Goal: Feedback & Contribution: Leave review/rating

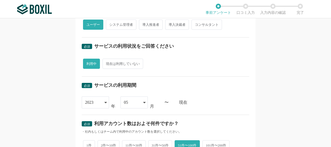
scroll to position [156, 0]
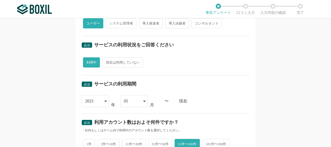
click at [122, 22] on span "システム管理者" at bounding box center [121, 23] width 30 height 10
click at [110, 22] on input "システム管理者" at bounding box center [108, 20] width 3 height 3
radio input "true"
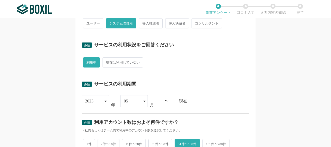
scroll to position [104, 0]
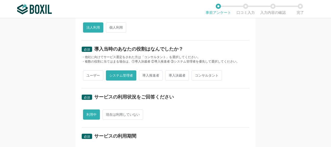
click at [86, 75] on span "ユーザー" at bounding box center [93, 75] width 20 height 10
click at [86, 74] on input "ユーザー" at bounding box center [85, 72] width 3 height 3
radio input "true"
radio input "false"
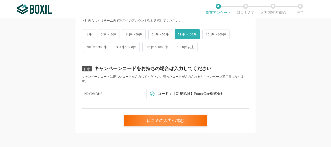
scroll to position [266, 0]
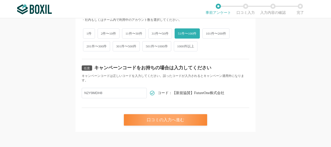
click at [162, 119] on div "口コミの入力へ進む" at bounding box center [165, 119] width 83 height 11
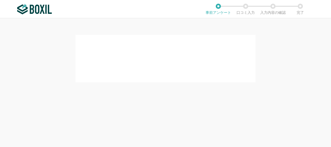
scroll to position [0, 0]
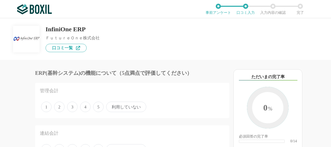
scroll to position [26, 0]
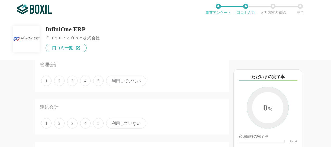
click at [86, 83] on span "4" at bounding box center [85, 80] width 10 height 10
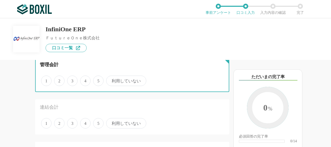
click at [85, 80] on input "4" at bounding box center [82, 77] width 3 height 3
radio input "true"
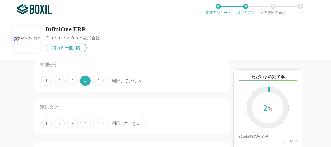
click at [121, 124] on span "利用していない" at bounding box center [126, 123] width 40 height 10
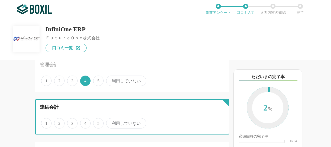
click at [111, 122] on input "利用していない" at bounding box center [108, 120] width 3 height 3
radio input "true"
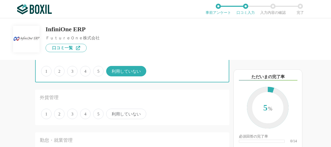
scroll to position [104, 0]
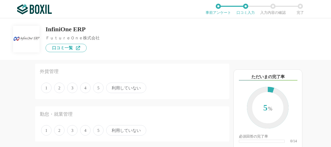
click at [116, 88] on span "利用していない" at bounding box center [126, 87] width 40 height 10
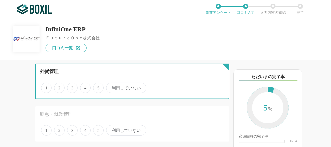
click at [111, 87] on input "利用していない" at bounding box center [108, 84] width 3 height 3
radio input "true"
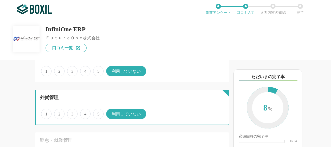
scroll to position [130, 0]
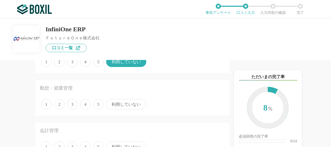
click at [117, 106] on span "利用していない" at bounding box center [126, 104] width 40 height 10
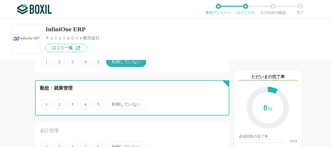
click at [111, 103] on input "利用していない" at bounding box center [108, 101] width 3 height 3
radio input "true"
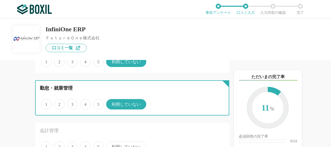
scroll to position [182, 0]
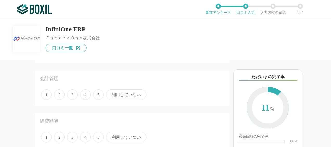
click at [84, 94] on span "4" at bounding box center [85, 94] width 10 height 10
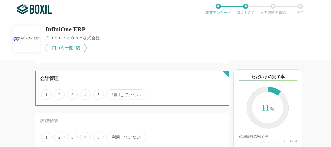
click at [84, 93] on input "4" at bounding box center [82, 91] width 3 height 3
radio input "true"
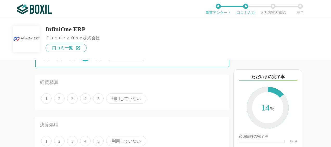
scroll to position [234, 0]
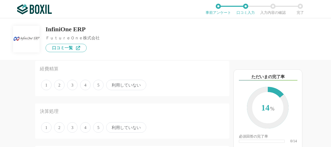
click at [124, 84] on span "利用していない" at bounding box center [126, 85] width 40 height 10
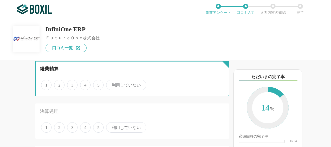
click at [111, 84] on input "利用していない" at bounding box center [108, 81] width 3 height 3
radio input "true"
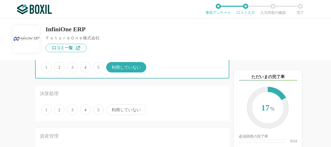
scroll to position [260, 0]
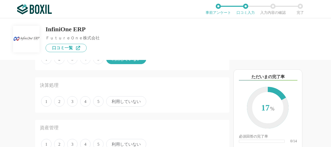
click at [86, 102] on span "4" at bounding box center [85, 101] width 10 height 10
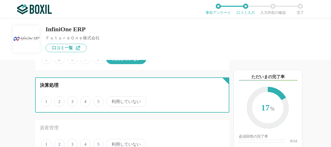
click at [85, 100] on input "4" at bounding box center [82, 98] width 3 height 3
radio input "true"
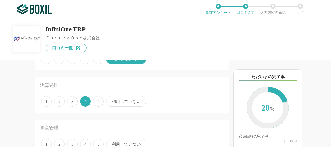
click at [74, 101] on span "3" at bounding box center [72, 101] width 10 height 10
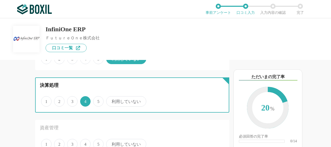
click at [72, 100] on input "3" at bounding box center [69, 98] width 3 height 3
radio input "true"
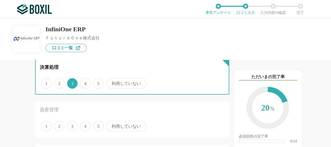
scroll to position [286, 0]
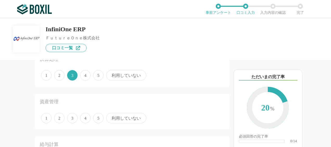
click at [116, 118] on span "利用していない" at bounding box center [126, 118] width 40 height 10
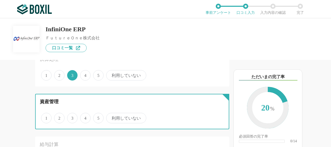
click at [111, 117] on input "利用していない" at bounding box center [108, 114] width 3 height 3
radio input "true"
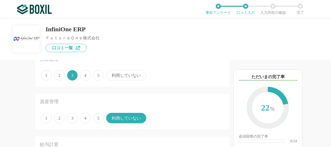
click at [84, 120] on span "4" at bounding box center [85, 118] width 10 height 10
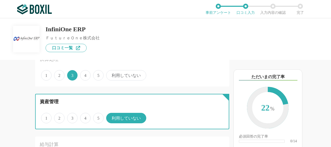
click at [84, 117] on input "4" at bounding box center [82, 114] width 3 height 3
radio input "true"
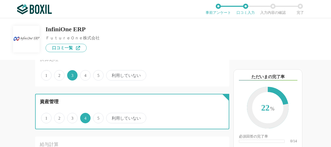
scroll to position [364, 0]
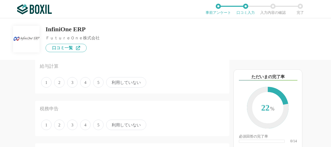
click at [129, 84] on span "利用していない" at bounding box center [126, 82] width 40 height 10
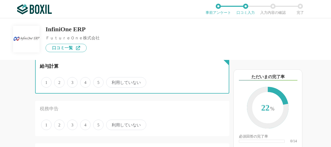
click at [111, 81] on input "利用していない" at bounding box center [108, 79] width 3 height 3
radio input "true"
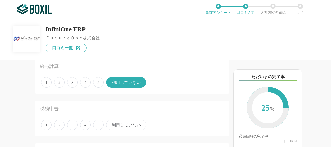
click at [127, 125] on span "利用していない" at bounding box center [126, 124] width 40 height 10
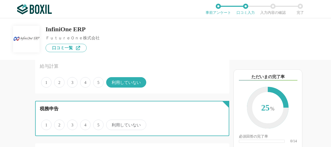
click at [111, 123] on input "利用していない" at bounding box center [108, 121] width 3 height 3
radio input "true"
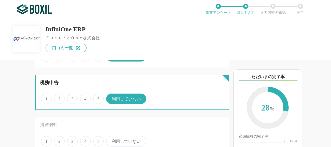
scroll to position [442, 0]
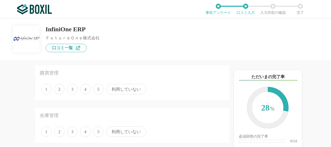
click at [74, 90] on span "3" at bounding box center [72, 89] width 10 height 10
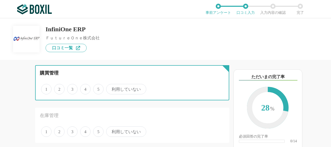
click at [72, 88] on input "3" at bounding box center [69, 85] width 3 height 3
radio input "true"
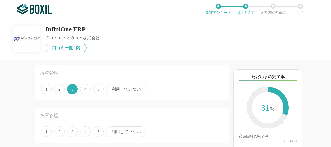
click at [85, 90] on span "4" at bounding box center [85, 89] width 10 height 10
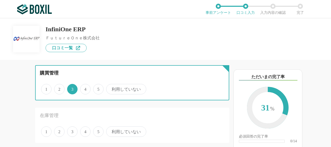
click at [85, 88] on input "4" at bounding box center [82, 85] width 3 height 3
radio input "true"
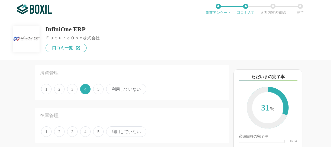
click at [73, 91] on span "3" at bounding box center [72, 89] width 10 height 10
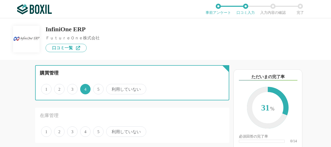
click at [72, 88] on input "3" at bounding box center [69, 85] width 3 height 3
radio input "true"
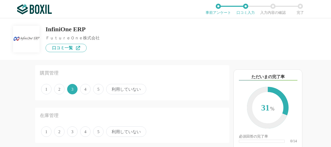
click at [82, 89] on span "4" at bounding box center [85, 89] width 10 height 10
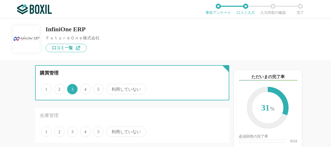
click at [82, 88] on input "4" at bounding box center [82, 85] width 3 height 3
radio input "true"
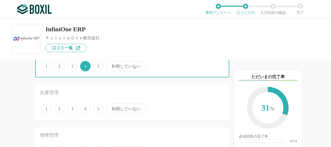
scroll to position [494, 0]
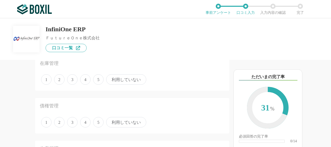
click at [74, 81] on span "3" at bounding box center [72, 79] width 10 height 10
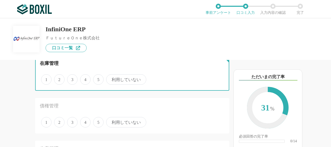
click at [72, 78] on input "3" at bounding box center [69, 76] width 3 height 3
radio input "true"
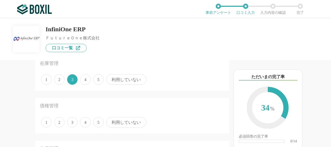
click at [84, 123] on span "4" at bounding box center [85, 122] width 10 height 10
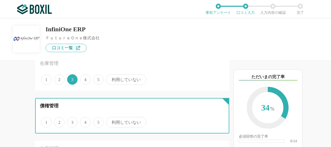
click at [84, 121] on input "4" at bounding box center [82, 118] width 3 height 3
radio input "true"
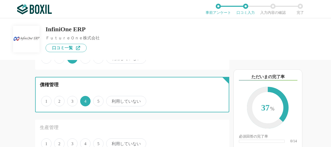
scroll to position [546, 0]
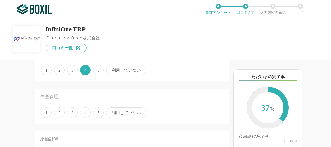
click at [126, 114] on span "利用していない" at bounding box center [126, 112] width 40 height 10
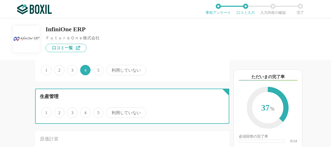
click at [111, 111] on input "利用していない" at bounding box center [108, 109] width 3 height 3
radio input "true"
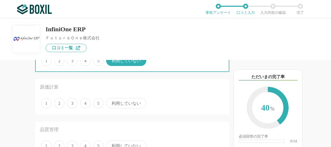
scroll to position [598, 0]
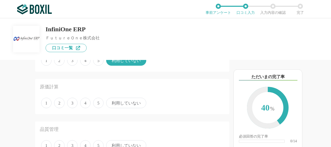
click at [117, 105] on span "利用していない" at bounding box center [126, 102] width 40 height 10
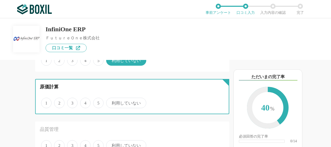
click at [111, 102] on input "利用していない" at bounding box center [108, 99] width 3 height 3
radio input "true"
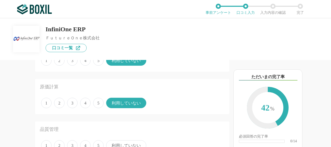
click at [73, 104] on span "3" at bounding box center [72, 102] width 10 height 10
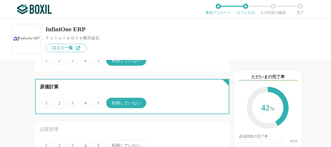
click at [72, 102] on input "3" at bounding box center [69, 99] width 3 height 3
radio input "true"
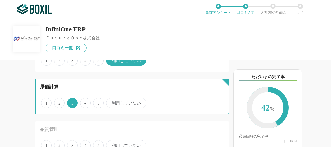
scroll to position [650, 0]
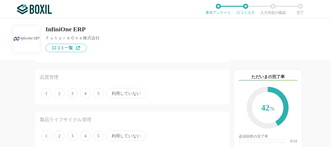
click at [127, 95] on span "利用していない" at bounding box center [126, 93] width 40 height 10
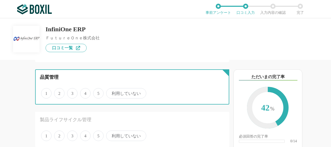
click at [111, 92] on input "利用していない" at bounding box center [108, 90] width 3 height 3
radio input "true"
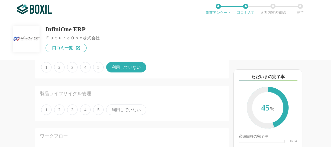
click at [119, 108] on span "利用していない" at bounding box center [126, 109] width 40 height 10
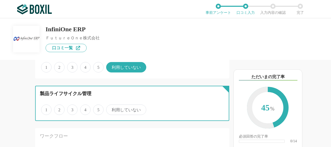
click at [111, 108] on input "利用していない" at bounding box center [108, 106] width 3 height 3
radio input "true"
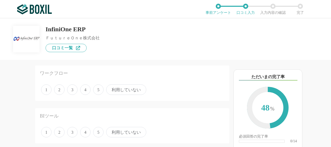
scroll to position [754, 0]
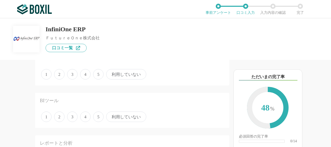
click at [126, 75] on span "利用していない" at bounding box center [126, 74] width 40 height 10
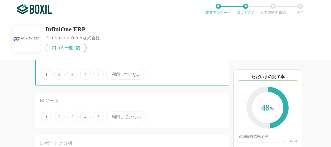
click at [111, 73] on input "利用していない" at bounding box center [108, 71] width 3 height 3
radio input "true"
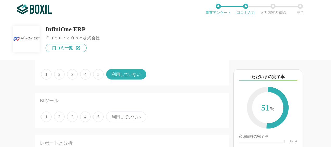
click at [124, 119] on span "利用していない" at bounding box center [126, 116] width 40 height 10
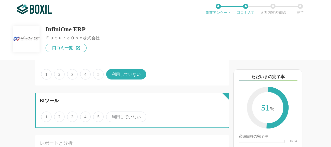
click at [111, 115] on input "利用していない" at bounding box center [108, 113] width 3 height 3
radio input "true"
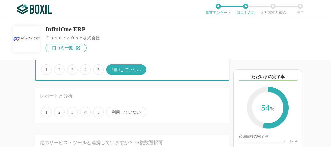
scroll to position [806, 0]
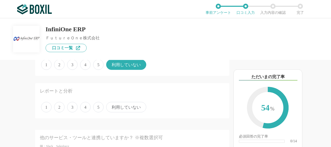
click at [71, 108] on span "3" at bounding box center [72, 107] width 10 height 10
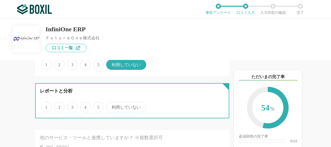
click at [71, 106] on input "3" at bounding box center [69, 103] width 3 height 3
radio input "true"
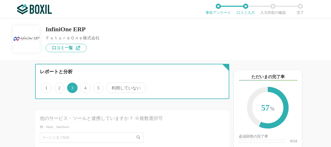
scroll to position [858, 0]
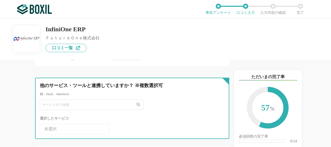
click at [112, 106] on input "text" at bounding box center [92, 104] width 104 height 10
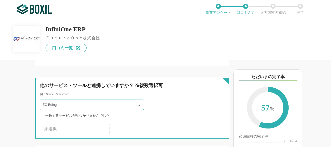
type input "EC Being"
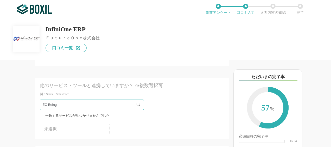
click at [170, 109] on div "EC Being" at bounding box center [132, 104] width 185 height 10
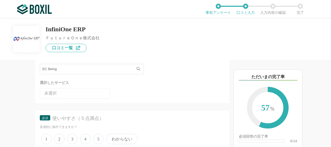
scroll to position [910, 0]
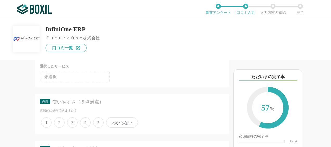
click at [82, 122] on span "4" at bounding box center [85, 122] width 10 height 10
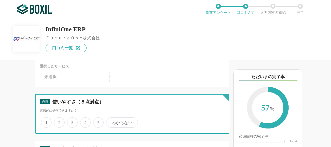
click at [82, 121] on input "4" at bounding box center [82, 119] width 3 height 3
radio input "true"
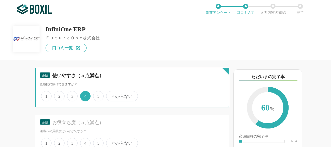
scroll to position [962, 0]
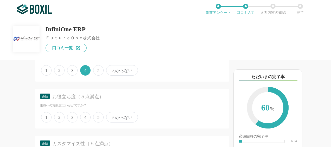
click at [83, 117] on span "4" at bounding box center [85, 117] width 10 height 10
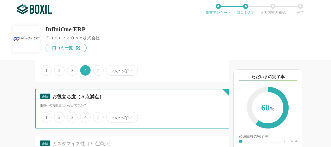
click at [83, 116] on input "4" at bounding box center [82, 114] width 3 height 3
radio input "true"
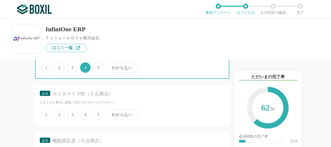
scroll to position [1014, 0]
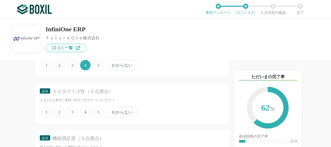
click at [85, 113] on span "4" at bounding box center [85, 112] width 10 height 10
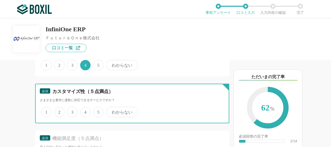
click at [85, 111] on input "4" at bounding box center [82, 108] width 3 height 3
radio input "true"
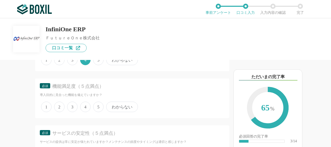
click at [83, 106] on span "4" at bounding box center [85, 106] width 10 height 10
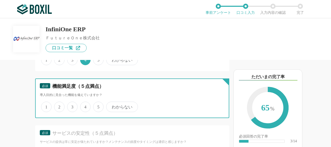
click at [83, 106] on input "4" at bounding box center [82, 103] width 3 height 3
radio input "true"
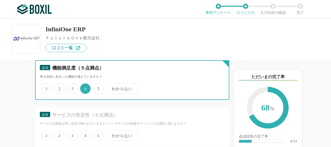
scroll to position [1092, 0]
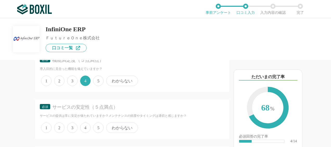
click at [87, 129] on span "4" at bounding box center [85, 127] width 10 height 10
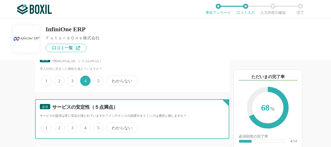
click at [85, 126] on input "4" at bounding box center [82, 124] width 3 height 3
radio input "true"
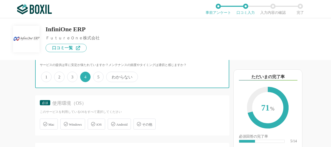
scroll to position [1144, 0]
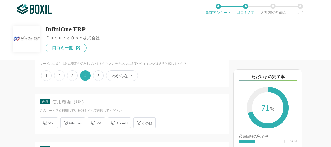
click at [74, 124] on span "Windows" at bounding box center [75, 123] width 13 height 4
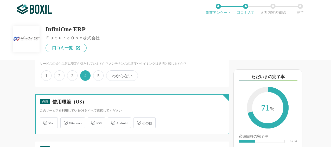
click at [65, 121] on input "Windows" at bounding box center [62, 119] width 3 height 3
checkbox input "true"
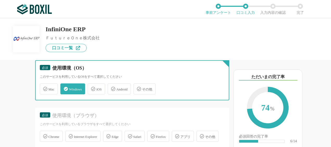
scroll to position [1170, 0]
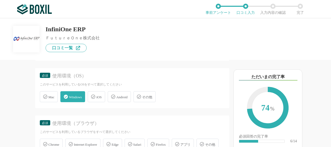
click at [147, 99] on div "その他" at bounding box center [144, 96] width 22 height 11
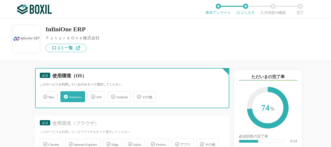
click at [138, 95] on input "その他" at bounding box center [135, 93] width 3 height 3
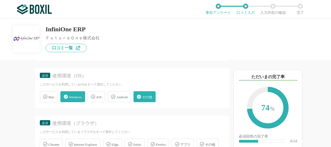
click at [147, 97] on span "その他" at bounding box center [147, 97] width 10 height 4
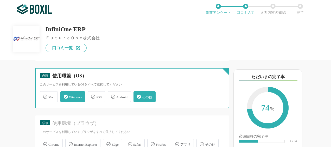
click at [138, 95] on input "その他" at bounding box center [135, 93] width 3 height 3
checkbox input "false"
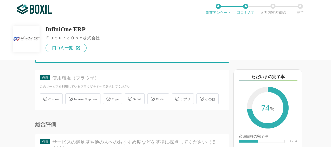
scroll to position [1222, 0]
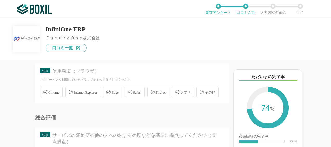
click at [115, 93] on div "Edge" at bounding box center [112, 91] width 19 height 11
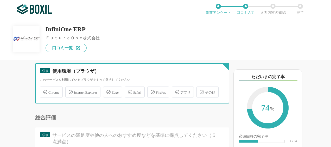
click at [107, 90] on input "Edge" at bounding box center [105, 88] width 3 height 3
checkbox input "true"
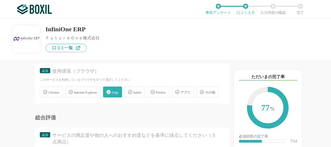
click at [51, 93] on span "Chrome" at bounding box center [53, 92] width 11 height 4
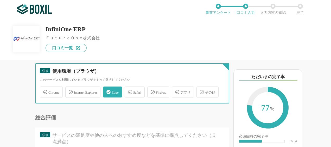
click at [44, 90] on input "Chrome" at bounding box center [42, 88] width 3 height 3
checkbox input "true"
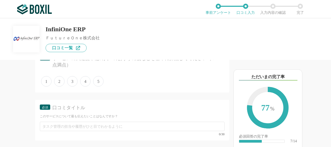
scroll to position [1300, 0]
click at [87, 85] on span "4" at bounding box center [85, 80] width 10 height 10
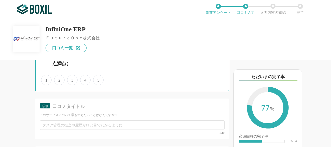
click at [85, 79] on input "4" at bounding box center [82, 76] width 3 height 3
radio input "true"
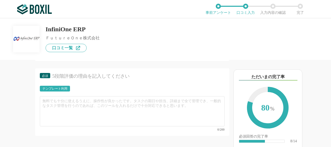
scroll to position [1404, 0]
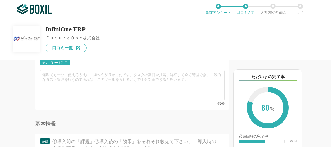
click at [57, 64] on div "テンプレート利用" at bounding box center [54, 62] width 25 height 3
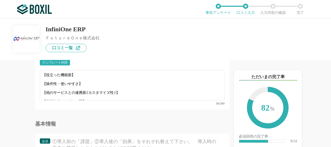
scroll to position [4, 0]
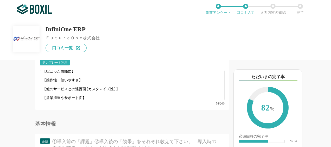
click at [206, 68] on div "テンプレート利用 ፠テンプレート文言が変更されてない箇所がある、または使用できないテキスト（記号）が含まれています。" at bounding box center [132, 64] width 185 height 9
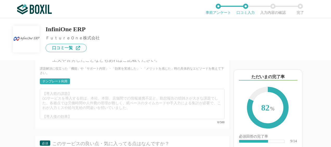
scroll to position [1484, 0]
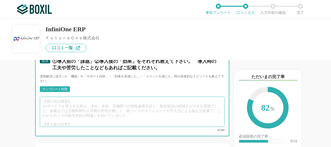
click at [103, 113] on textarea at bounding box center [132, 111] width 185 height 30
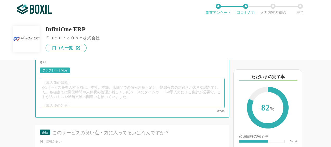
scroll to position [1562, 0]
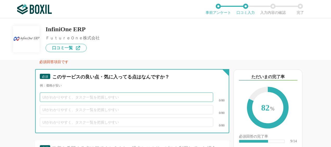
click at [123, 102] on input "text" at bounding box center [126, 96] width 173 height 9
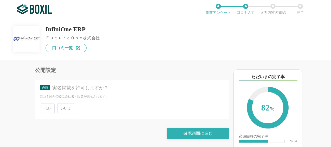
scroll to position [1725, 0]
click at [66, 110] on span "いいえ" at bounding box center [65, 108] width 17 height 10
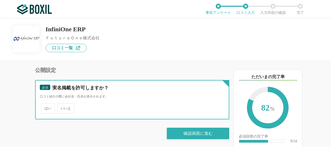
click at [62, 107] on input "いいえ" at bounding box center [59, 105] width 3 height 3
radio input "true"
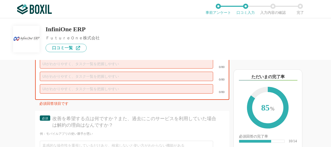
scroll to position [1569, 0]
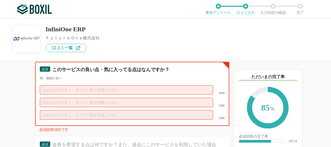
click at [116, 94] on input "text" at bounding box center [126, 89] width 173 height 9
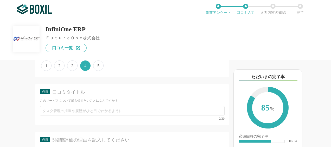
scroll to position [1335, 0]
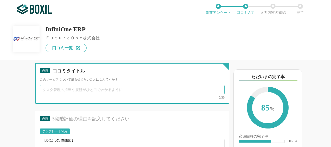
click at [99, 94] on input "text" at bounding box center [132, 89] width 185 height 9
type input "EC Beingとの連携に最適"
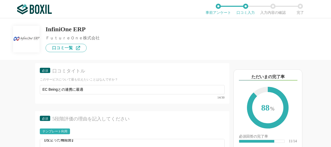
click at [205, 78] on div "必須 口コミタイトル このサービスについて最も伝えたいことはなんですか？ EC Beingとの連携に最適 14/30" at bounding box center [132, 83] width 194 height 41
click at [141, 82] on div "このサービスについて最も伝えたいことはなんですか？" at bounding box center [132, 79] width 185 height 4
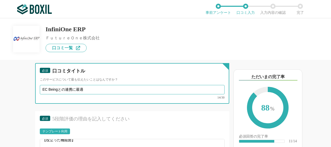
click at [135, 94] on input "EC Beingとの連携に最適" at bounding box center [132, 89] width 185 height 9
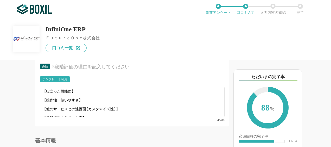
scroll to position [0, 0]
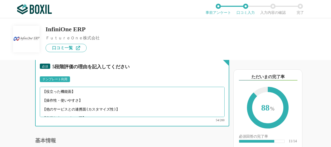
click at [81, 104] on textarea "【役立った機能面】 【操作性・使いやすさ】 【他のサービスとの連携面(カスタマイズ性)】 【営業担当やサポート面】" at bounding box center [132, 102] width 185 height 30
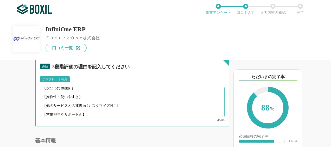
scroll to position [1413, 0]
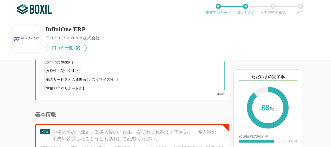
click at [126, 89] on textarea "【役立った機能面】 【操作性・使いやすさ】 【他のサービスとの連携面(カスタマイズ性)】 【営業担当やサポート面】" at bounding box center [132, 76] width 185 height 30
click at [94, 91] on textarea "【役立った機能面】 【操作性・使いやすさ】 【他のサービスとの連携面(カスタマイズ性)】 【営業担当やサポート面】" at bounding box center [132, 76] width 185 height 30
click at [123, 86] on textarea "【役立った機能面】 【操作性・使いやすさ】 【他のサービスとの連携面(カスタマイズ性)】 【営業担当やサポート面】" at bounding box center [132, 76] width 185 height 30
click at [126, 91] on textarea "【役立った機能面】 【操作性・使いやすさ】 【他のサービスとの連携面(カスタマイズ性)】 【営業担当やサポート面】" at bounding box center [132, 76] width 185 height 30
click at [119, 89] on textarea "【役立った機能面】 【操作性・使いやすさ】 【他のサービスとの連携面(カスタマイズ性)】 【営業担当やサポート面】" at bounding box center [132, 76] width 185 height 30
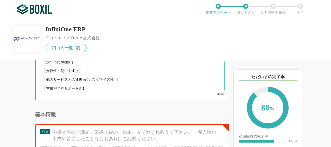
click at [92, 91] on textarea "【役立った機能面】 【操作性・使いやすさ】 【他のサービスとの連携面(カスタマイズ性)】 【営業担当やサポート面】" at bounding box center [132, 76] width 185 height 30
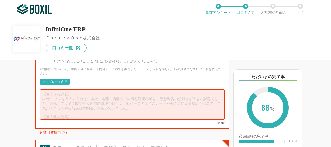
click at [107, 64] on div "①導入前の「課題」②導入後の「効果」をそれぞれ教えて下さい。　導入時の工夫や苦労したことなどもあればご記載ください。" at bounding box center [135, 57] width 166 height 13
click at [60, 83] on div "テンプレート利用" at bounding box center [54, 81] width 25 height 3
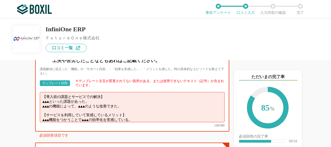
click at [114, 109] on textarea "【導入前の課題とサービスでの解決】 ▲▲▲といった課題があった。 ▲▲▲の機能によって、▲▲▲のような改善できた。 【サービスを利用していて実感しているメリッ…" at bounding box center [132, 107] width 185 height 30
drag, startPoint x: 42, startPoint y: 110, endPoint x: 154, endPoint y: 111, distance: 112.0
click at [154, 111] on textarea "【導入前の課題とサービスでの解決】 ▲▲▲といった課題があった。 ▲▲▲の機能によって、▲▲▲のような改善できた。 【サービスを利用していて実感しているメリッ…" at bounding box center [132, 107] width 185 height 30
click at [94, 110] on textarea "【導入前の課題とサービスでの解決】 ▲▲▲といった課題があった。 ▲▲▲の機能によって、▲▲▲のような改善できた。 【サービスを利用していて実感しているメリッ…" at bounding box center [132, 107] width 185 height 30
drag, startPoint x: 141, startPoint y: 112, endPoint x: 37, endPoint y: 109, distance: 104.0
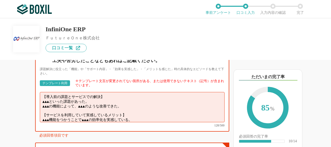
click at [37, 109] on div "必須 ①導入前の「課題」②導入後の「効果」をそれぞれ教えて下さい。　導入時の工夫や苦労したことなどもあればご記載ください。 課題解決に役立った「機能」や「サポ…" at bounding box center [132, 88] width 194 height 85
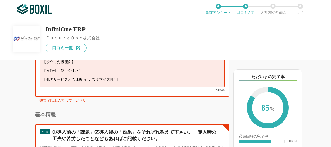
scroll to position [1391, 0]
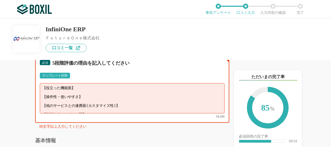
click at [136, 113] on textarea "【役立った機能面】 【操作性・使いやすさ】 【他のサービスとの連携面(カスタマイズ性)】 【営業担当やサポート面】" at bounding box center [132, 98] width 185 height 30
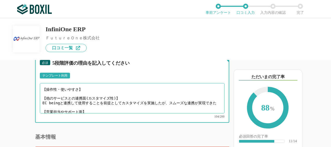
click at [88, 113] on textarea "【役立った機能面】 【操作性・使いやすさ】 【他のサービスとの連携面(カスタマイズ性)】 EC beingと連携して使用することを前提としてカスタマイズを実施…" at bounding box center [132, 98] width 185 height 30
click at [94, 101] on textarea "【役立った機能面】 【操作性・使いやすさ】 【他のサービスとの連携面(カスタマイズ性)】 EC beingと連携して使用することを前提としてカスタマイズを実施…" at bounding box center [132, 98] width 185 height 30
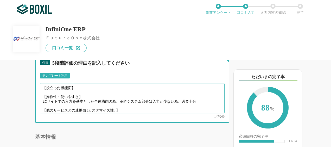
scroll to position [1365, 0]
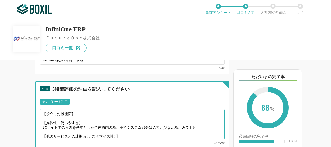
click at [65, 128] on textarea "【役立った機能面】 【操作性・使いやすさ】 ECサイトでの入力を基本とした全体構想の為、基幹システム部分は入力が少ない為、必要十分 【他のサービスとの連携面(…" at bounding box center [132, 124] width 185 height 30
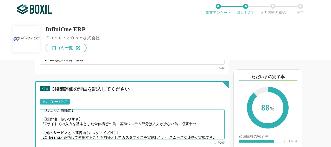
scroll to position [0, 0]
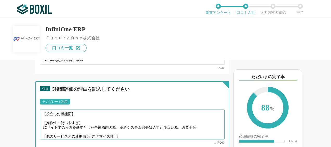
drag, startPoint x: 75, startPoint y: 126, endPoint x: 80, endPoint y: 126, distance: 5.0
click at [77, 126] on textarea "【役立った機能面】 【操作性・使いやすさ】 ECサイトでの入力を基本とした全体構想の為、基幹システム部分は入力が少ない為、必要十分 【他のサービスとの連携面(…" at bounding box center [132, 124] width 185 height 30
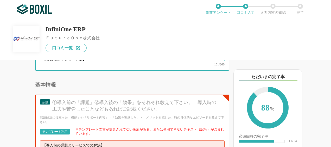
scroll to position [1417, 0]
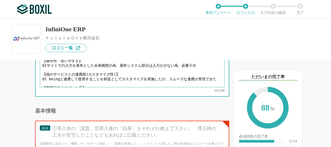
click at [112, 87] on textarea "【役立った機能面】 ECサイトとの連携がスムーズ 【操作性・使いやすさ】 ECサイトでの入力を基本とした全体構想の為、基幹システム部分は入力が少ない為、必要十…" at bounding box center [132, 72] width 185 height 30
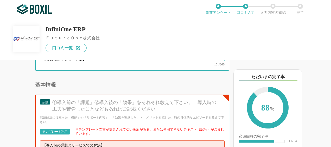
click at [103, 61] on textarea "【役立った機能面】 ECサイトとの連携がスムーズ 【操作性・使いやすさ】 ECサイトでの入力を基本とした全体構想の為、基幹システム部分は入力が少ない為、必要十…" at bounding box center [132, 46] width 185 height 30
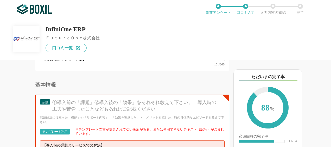
click at [96, 66] on div "【役立った機能面】 ECサイトとの連携がスムーズ 【操作性・使いやすさ】 ECサイトでの入力を基本とした全体構想の為、基幹システム部分は入力が少ない為、必要十…" at bounding box center [132, 48] width 185 height 35
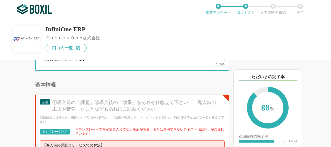
click at [97, 61] on textarea "【役立った機能面】 ECサイトとの連携がスムーズ 【操作性・使いやすさ】 ECサイトでの入力を基本とした全体構想の為、基幹システム部分は入力が少ない為、必要十…" at bounding box center [132, 46] width 185 height 30
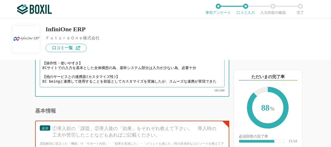
scroll to position [16, 0]
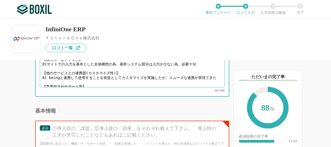
click at [58, 84] on textarea "【役立った機能面】 ECサイトとの連携がスムーズ 【操作性・使いやすさ】 ECサイトでの入力を基本とした全体構想の為、基幹システム部分は入力が少ない為、必要十…" at bounding box center [132, 72] width 185 height 30
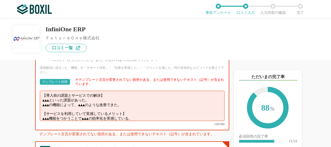
scroll to position [1495, 0]
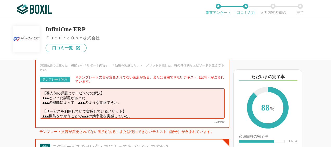
type textarea "【役立った機能面】 ECサイトとの連携がスムーズ 【操作性・使いやすさ】 ECサイトでの入力を基本とした全体構想の為、基幹システム部分は入力が少ない為、必要十…"
click at [162, 72] on div "課題解決に役立った「機能」や「サポート内容」・「効果を実感した」・「メリットを感じた」時の具体的なエピソードを教えて下さい。" at bounding box center [132, 67] width 185 height 9
click at [130, 110] on textarea "【導入前の課題とサービスでの解決】 ▲▲▲といった課題があった。 ▲▲▲の機能によって、▲▲▲のような改善できた。 【サービスを利用していて実感しているメリッ…" at bounding box center [132, 103] width 185 height 30
click at [91, 101] on textarea "【導入前の課題とサービスでの解決】 ▲▲▲といった課題があった。 ▲▲▲の機能によって、▲▲▲のような改善できた。 【サービスを利用していて実感しているメリッ…" at bounding box center [132, 103] width 185 height 30
drag, startPoint x: 43, startPoint y: 106, endPoint x: 160, endPoint y: 109, distance: 117.3
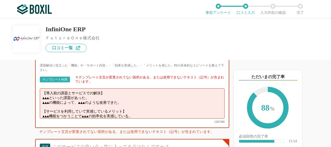
click at [160, 109] on textarea "【導入前の課題とサービスでの解決】 ▲▲▲といった課題があった。 ▲▲▲の機能によって、▲▲▲のような改善できた。 【サービスを利用していて実感しているメリッ…" at bounding box center [132, 103] width 185 height 30
click at [54, 106] on textarea "【導入前の課題とサービスでの解決】 ▲▲▲といった課題があった。 ▲▲▲の機能によって、▲▲▲のような改善できた。 【サービスを利用していて実感しているメリッ…" at bounding box center [132, 103] width 185 height 30
click at [124, 106] on textarea "【導入前の課題とサービスでの解決】 多数の商品を管理するといった課題があった。 ECサイトとの連携機能によって、のような改善できた。 【サービスを利用していて…" at bounding box center [132, 103] width 185 height 30
click at [71, 107] on textarea "【導入前の課題とサービスでの解決】 多数の商品を管理するといった課題があった。 ECサイトとの連携機能によって、のような改善できた。 【サービスを利用していて…" at bounding box center [132, 103] width 185 height 30
click at [66, 106] on textarea "【導入前の課題とサービスでの解決】 多数の商品を管理するといった課題があった。 ECサイトとの連携機能によって、のような改善できた。 【サービスを利用していて…" at bounding box center [132, 103] width 185 height 30
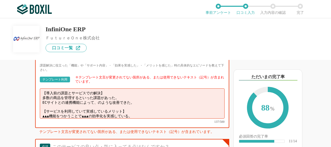
click at [61, 105] on textarea "【導入前の課題とサービスでの解決】 多数の商品を管理するといった課題があった。 ECサイトとの連携機能によって、のような改善できた。 【サービスを利用していて…" at bounding box center [132, 103] width 185 height 30
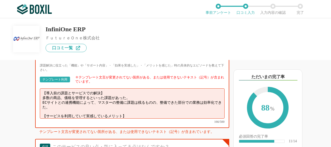
click at [135, 114] on textarea "【導入前の課題とサービスでの解決】 多数の商品、価格を管理するといった課題があった。 ECサイトとの連携機能によって、マスターの整備に課題は残るものの、整備で…" at bounding box center [132, 103] width 185 height 30
click at [137, 101] on textarea "【導入前の課題とサービスでの解決】 多数の商品、価格を管理するといった課題があった。 ECサイトとの連携機能によって、マスターの整備に課題は残るものの、整備で…" at bounding box center [132, 103] width 185 height 30
click at [102, 112] on textarea "【導入前の課題とサービスでの解決】 多数の商品、価格を管理するといった課題があった。 ECサイトとの連携機能によって、マスターの整備に課題は残るものの、整備で…" at bounding box center [132, 103] width 185 height 30
click at [114, 109] on textarea "【導入前の課題とサービスでの解決】 多数の商品、価格を管理するといった課題があった。 ECサイトとの連携機能によって、マスターの整備に課題は残るものの、整備で…" at bounding box center [132, 103] width 185 height 30
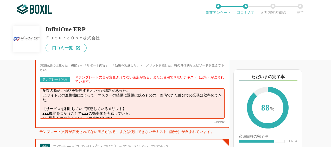
click at [101, 117] on textarea "【導入前の課題とサービスでの解決】 多数の商品、価格を管理するといった課題があった。 ECサイトとの連携機能によって、マスターの整備に課題は残るものの、整備で…" at bounding box center [132, 103] width 185 height 30
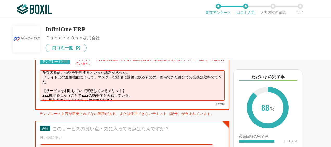
scroll to position [1521, 0]
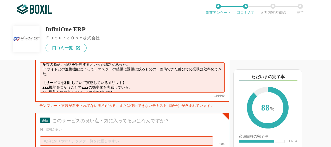
drag, startPoint x: 132, startPoint y: 95, endPoint x: 30, endPoint y: 87, distance: 101.7
click at [30, 87] on div "ERP(基幹システム)の機能について（5点満点で評価してください） 管理会計 1 2 3 4 5 利用していない 連結会計 1 2 3 4 5 利用していない…" at bounding box center [114, 103] width 229 height 87
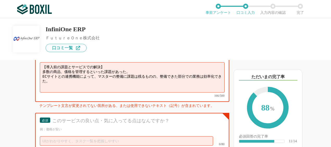
scroll to position [1519, 0]
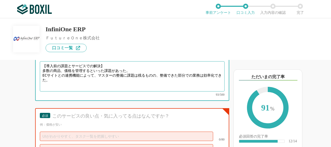
type textarea "【導入前の課題とサービスでの解決】 多数の商品、価格を管理するといった課題があった。 ECサイトとの連携機能によって、マスターの整備に課題は残るものの、整備で…"
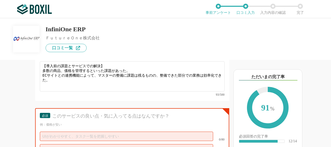
click at [117, 119] on div "このサービスの良い点・気に入ってる点はなんですか？" at bounding box center [135, 116] width 166 height 6
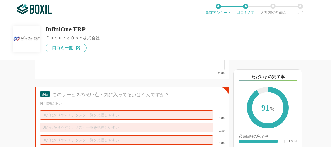
scroll to position [1539, 0]
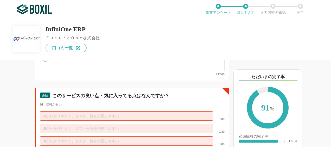
click at [111, 120] on input "text" at bounding box center [126, 115] width 173 height 9
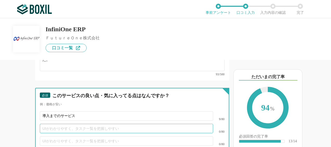
click at [123, 133] on input "text" at bounding box center [126, 127] width 173 height 9
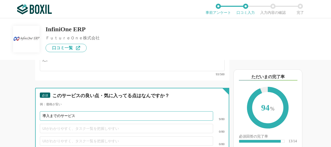
click at [115, 120] on input "導入までのサービス" at bounding box center [126, 115] width 173 height 9
type input "システムに詳しい人員がいなくてもしっかりサポートしてもらえる"
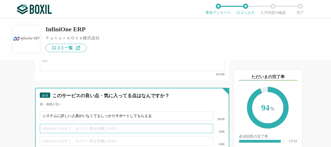
click at [109, 133] on input "text" at bounding box center [126, 127] width 173 height 9
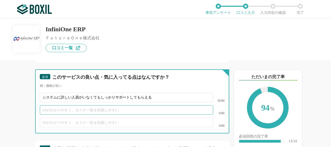
scroll to position [1565, 0]
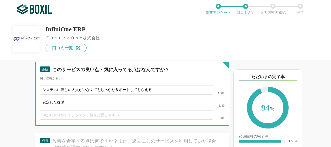
type input "安定した稼働"
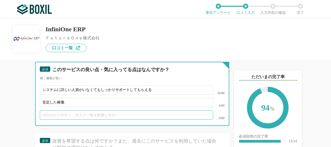
click at [73, 119] on input "text" at bounding box center [126, 114] width 173 height 9
type input "ユーザーに分かりやすいカスタマイズが可能"
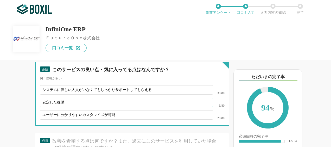
click at [185, 106] on input "安定した稼働" at bounding box center [126, 101] width 173 height 9
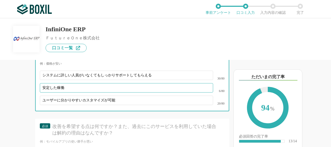
scroll to position [1591, 0]
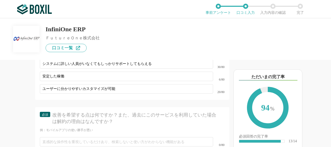
click at [115, 125] on div "改善を希望する点は何ですか？また、過去にこのサービスを利用していた場合は解約の理由はなんですか？" at bounding box center [135, 118] width 166 height 13
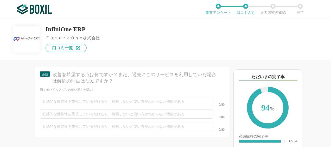
scroll to position [1643, 0]
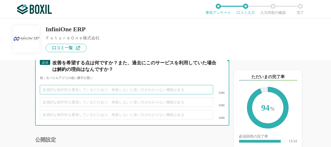
click at [93, 94] on input "text" at bounding box center [126, 89] width 173 height 9
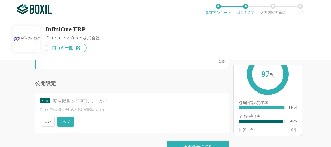
scroll to position [1718, 0]
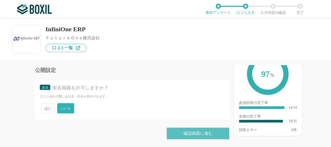
type input "データ活用ツールが少ない"
click at [191, 134] on div "確認画面に進む" at bounding box center [198, 132] width 62 height 11
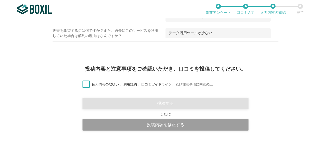
scroll to position [772, 0]
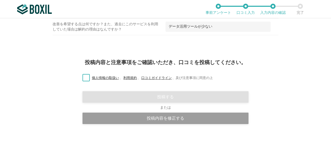
click at [86, 75] on label "個人情報の取扱い 、 利用規約 、 口コミガイドライン 、 及び注意事項に同意の上" at bounding box center [145, 77] width 134 height 5
click at [0, 0] on input "個人情報の取扱い 、 利用規約 、 口コミガイドライン 、 及び注意事項に同意の上" at bounding box center [0, 0] width 0 height 0
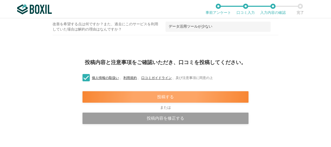
click at [160, 91] on div "投稿する" at bounding box center [165, 96] width 166 height 11
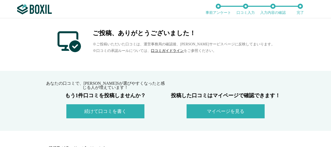
click at [216, 108] on button "マイページを見る" at bounding box center [225, 111] width 78 height 14
